Goal: Transaction & Acquisition: Purchase product/service

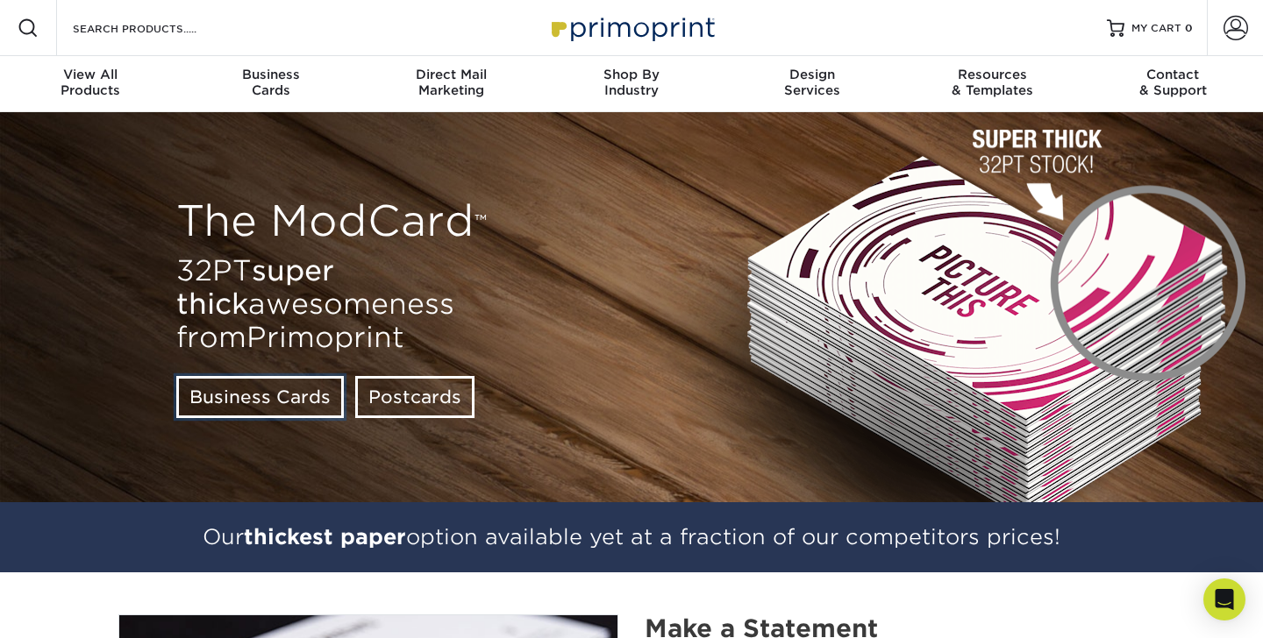
click at [279, 395] on link "Business Cards" at bounding box center [259, 397] width 167 height 42
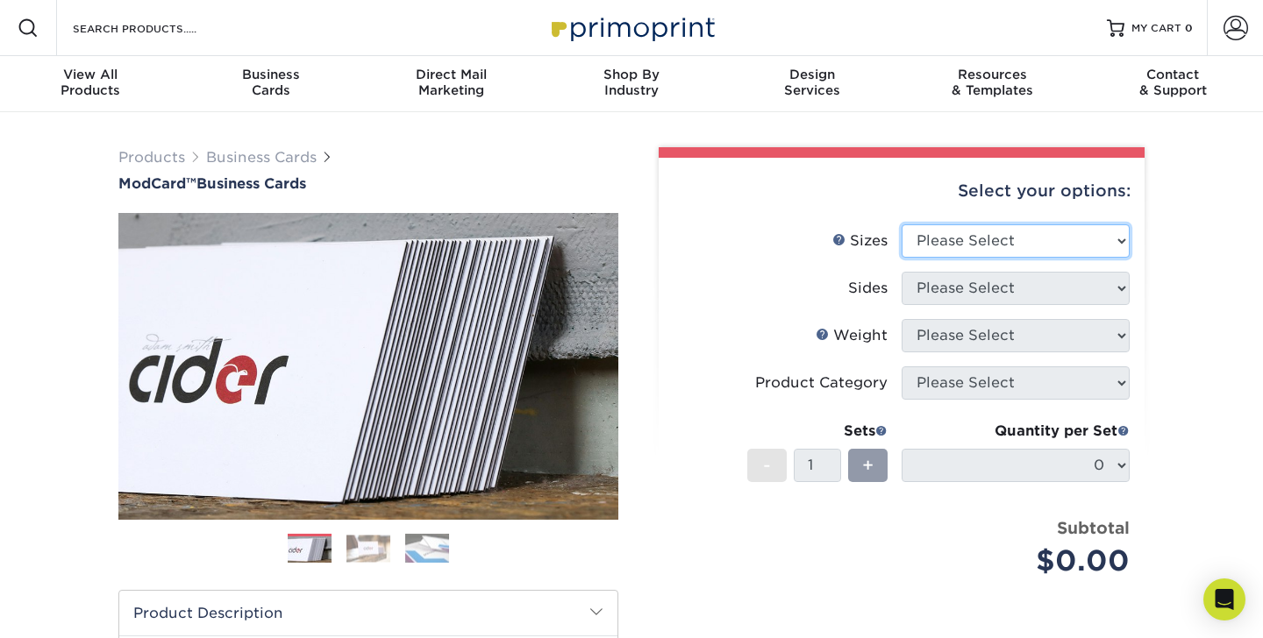
click at [1116, 240] on select "Please Select 1.5" x 3.5" - Mini 1.75" x 3.5" - Mini 2" x 2" - Square 2" x 3" -…" at bounding box center [1015, 240] width 228 height 33
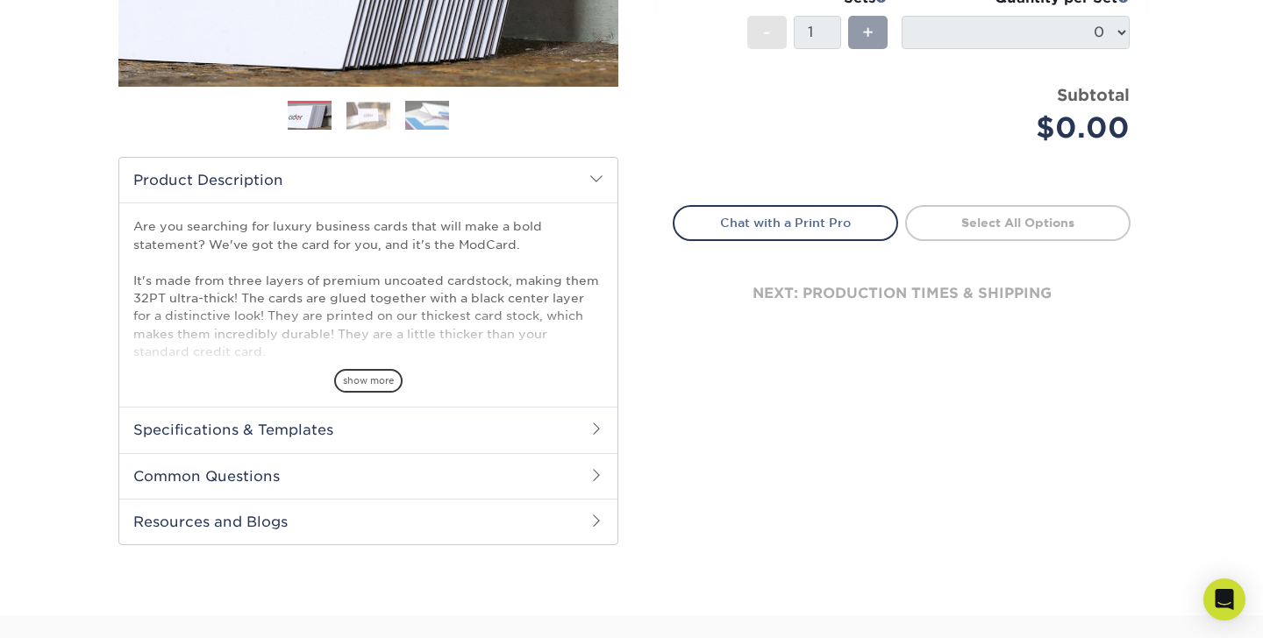
scroll to position [437, 0]
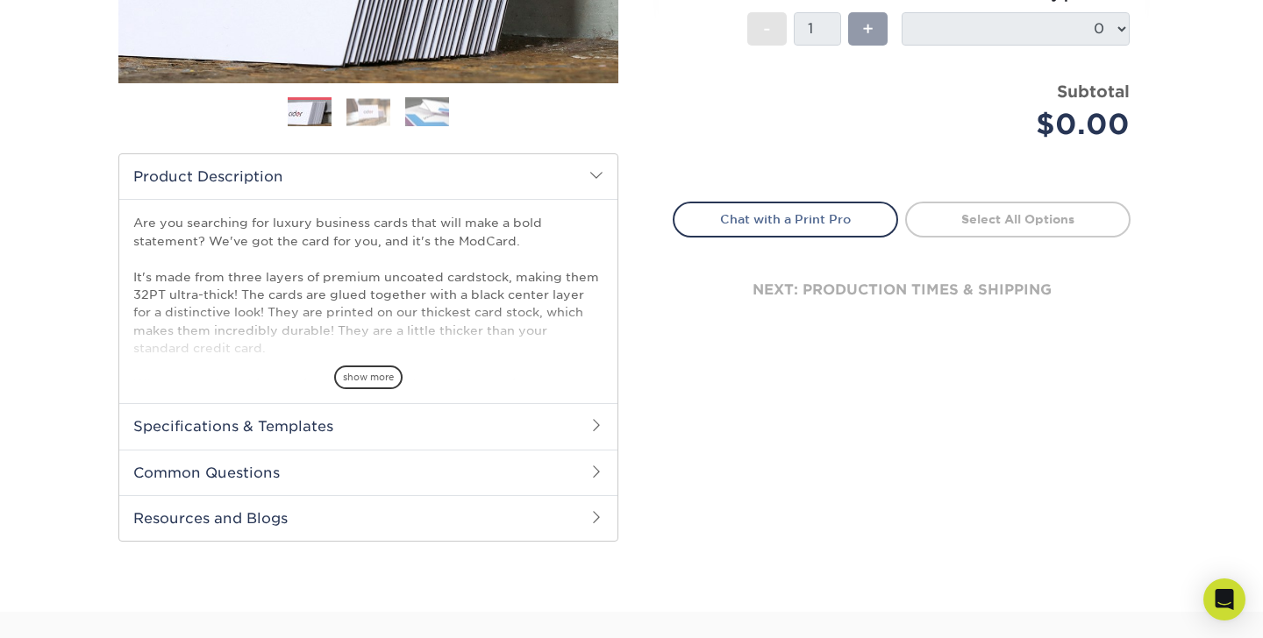
click at [271, 428] on h2 "Specifications & Templates" at bounding box center [368, 426] width 498 height 46
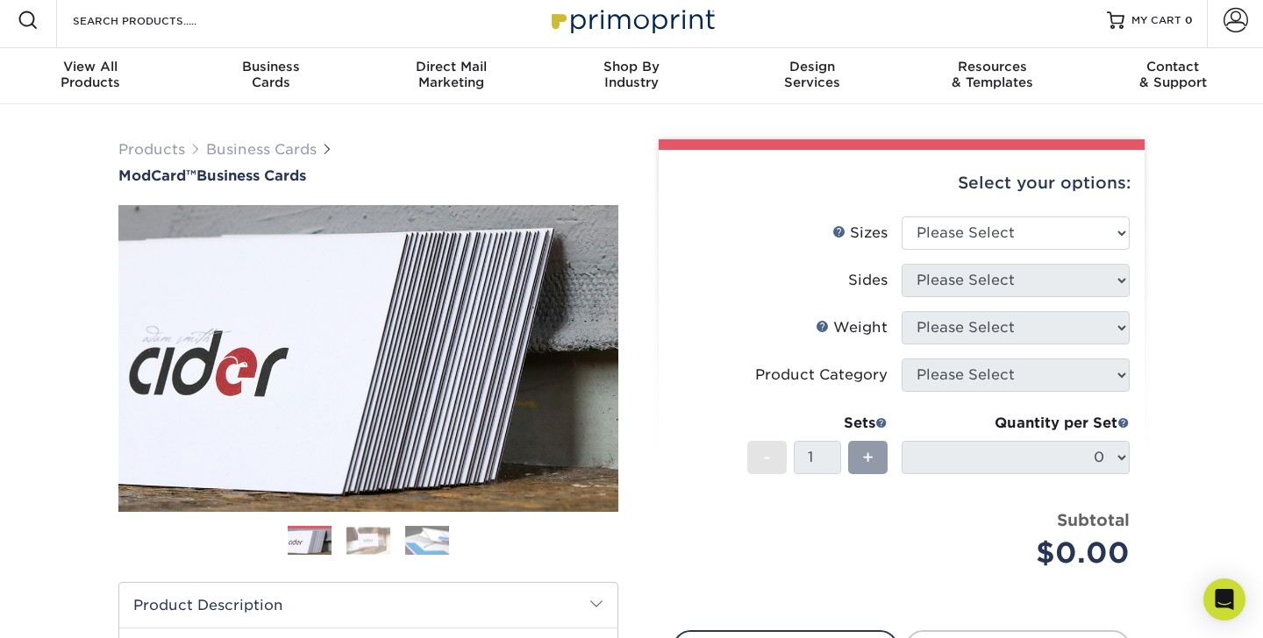
scroll to position [0, 0]
